Goal: Information Seeking & Learning: Learn about a topic

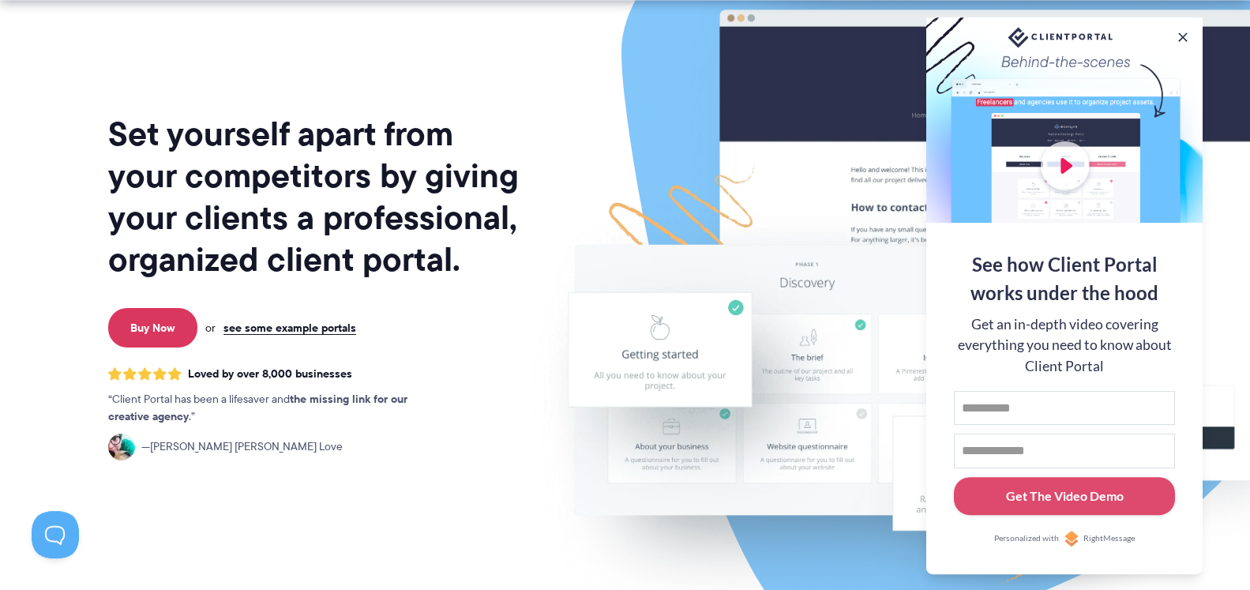
scroll to position [242, 0]
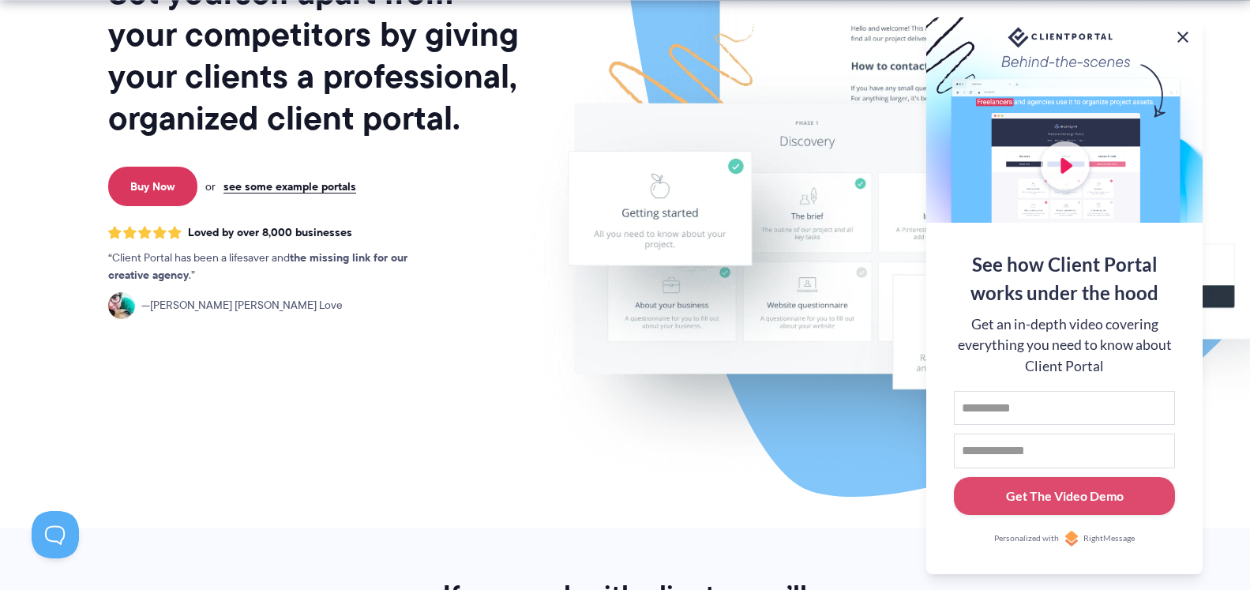
click at [1185, 31] on button at bounding box center [1183, 37] width 19 height 19
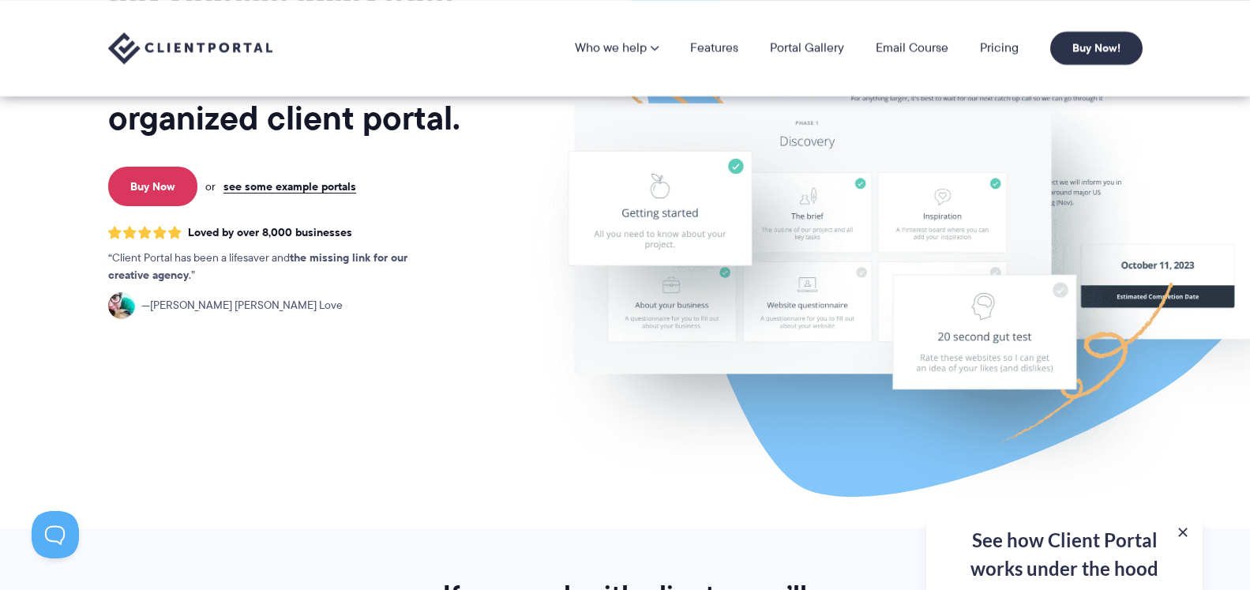
scroll to position [0, 0]
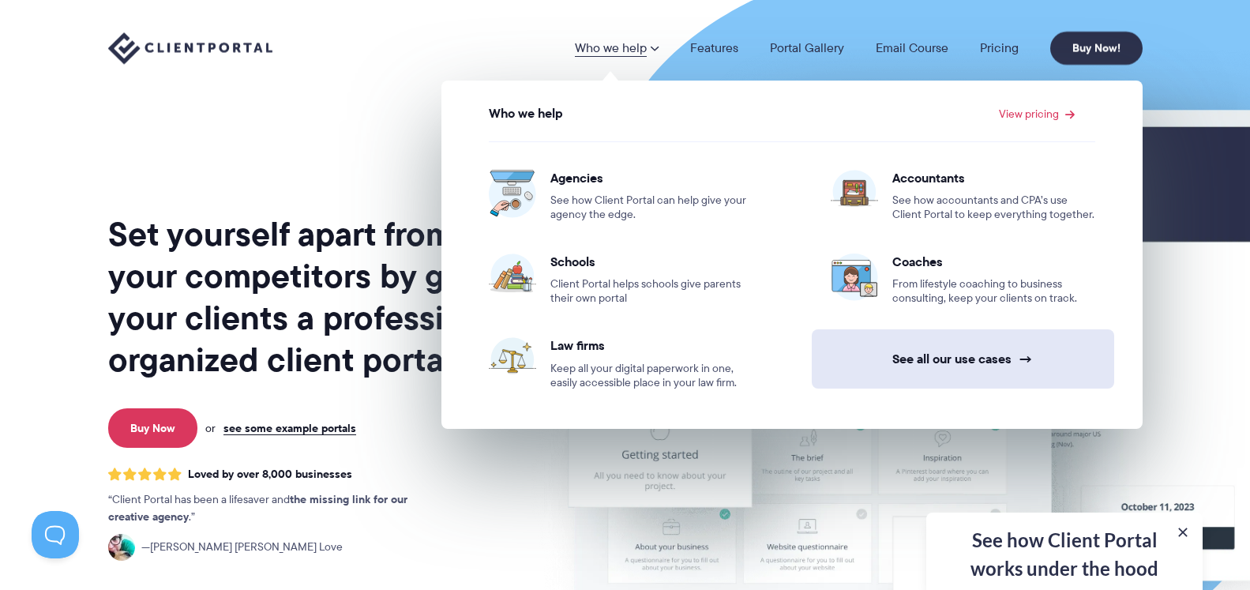
click at [939, 355] on link "See all our use cases →" at bounding box center [963, 358] width 303 height 59
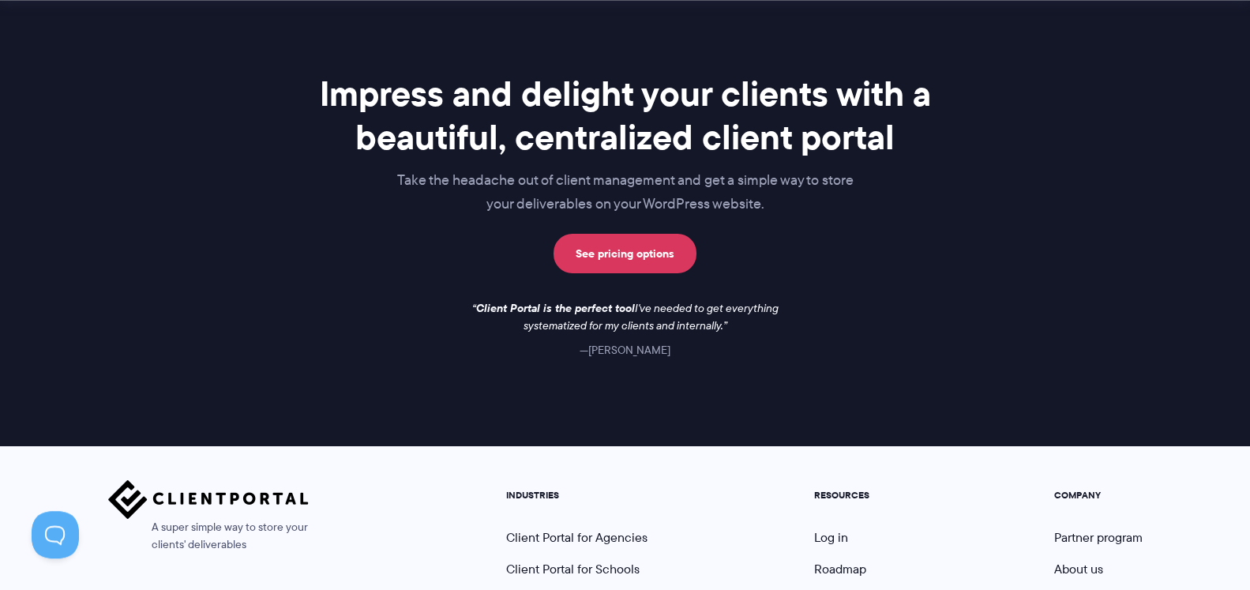
scroll to position [1370, 0]
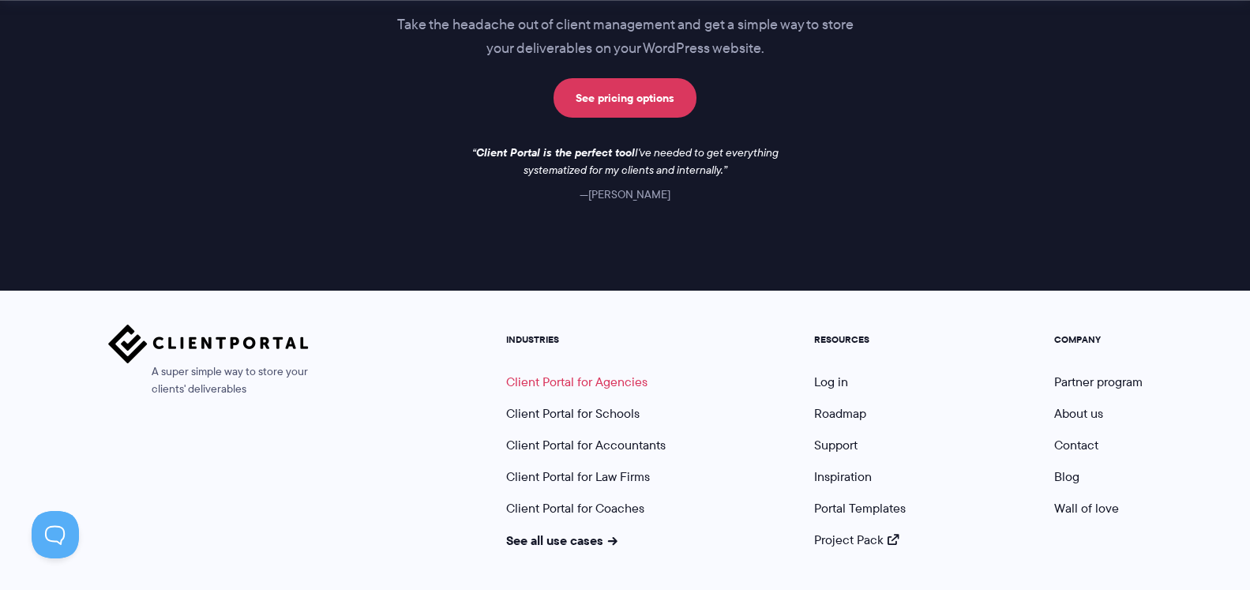
click at [601, 382] on link "Client Portal for Agencies" at bounding box center [576, 382] width 141 height 18
